Goal: Task Accomplishment & Management: Use online tool/utility

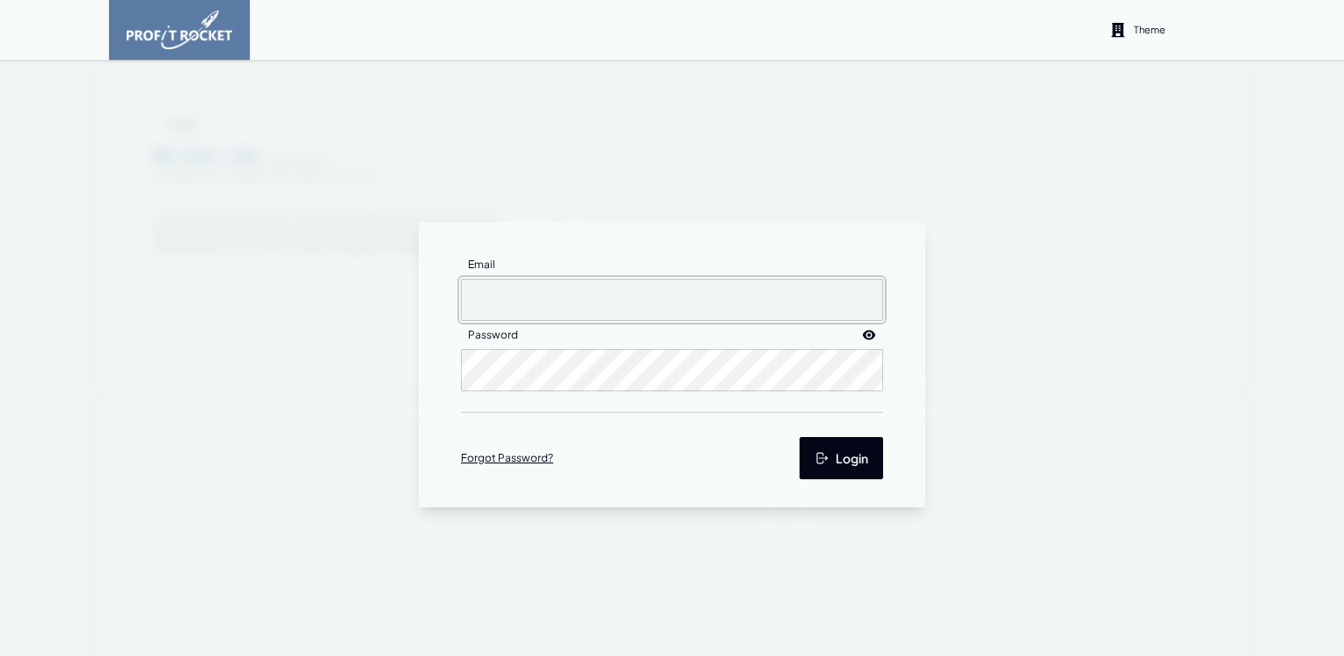
type input "[EMAIL_ADDRESS][DOMAIN_NAME]"
click at [823, 459] on button "Login" at bounding box center [841, 458] width 84 height 42
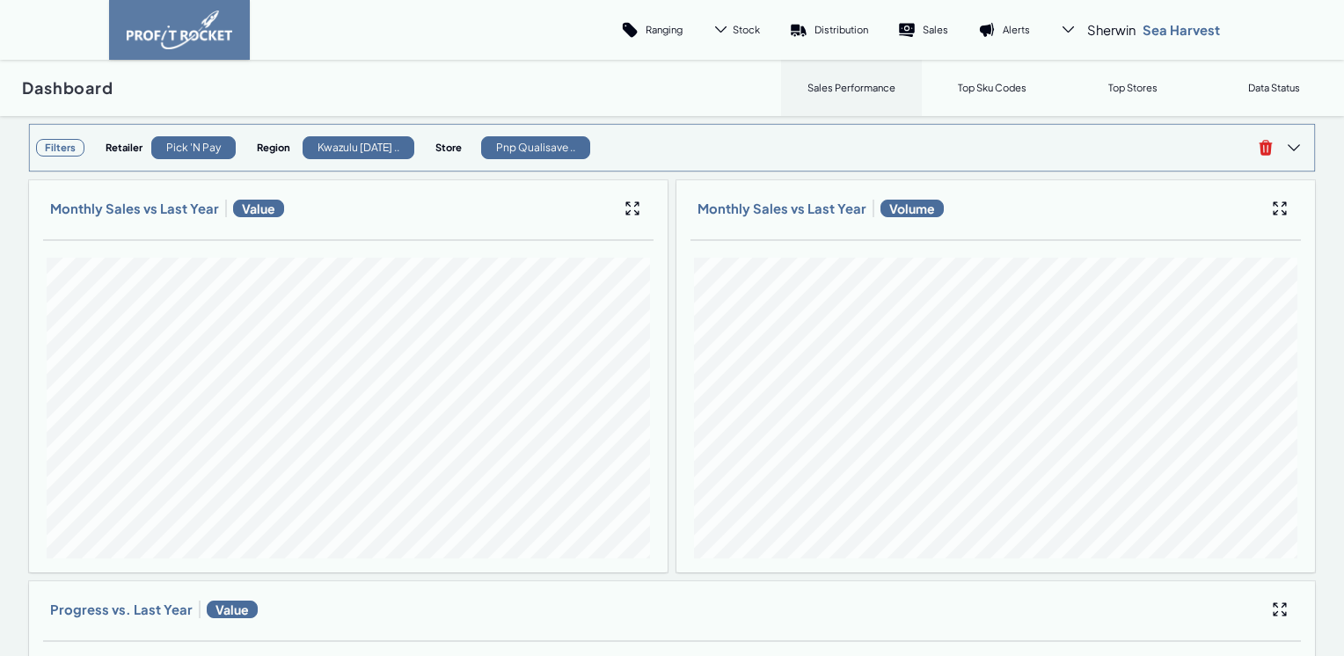
click at [63, 150] on h3 "Filters" at bounding box center [60, 148] width 48 height 18
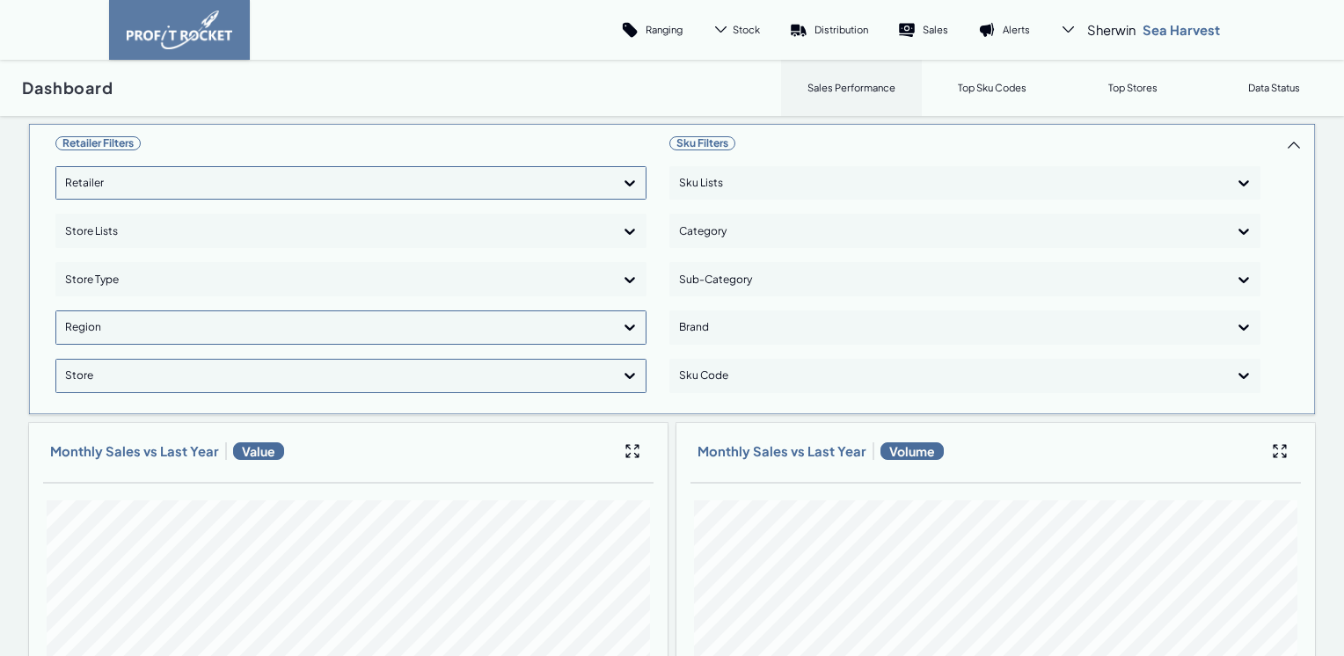
click at [466, 192] on div at bounding box center [335, 184] width 540 height 26
click at [129, 259] on div "Shoprite Checkers" at bounding box center [350, 263] width 575 height 30
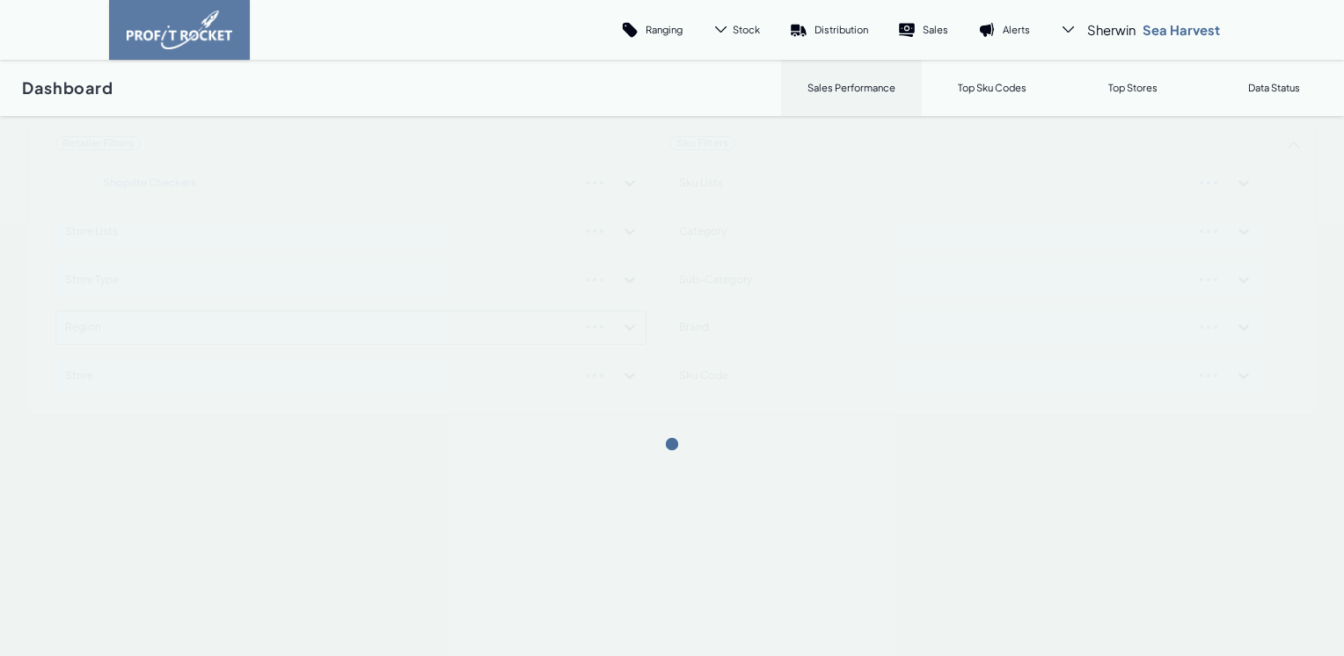
click at [608, 317] on div "Retailer Filters Shoprite Checkers Store Lists Store Type Region Store Sku Filt…" at bounding box center [672, 269] width 1288 height 292
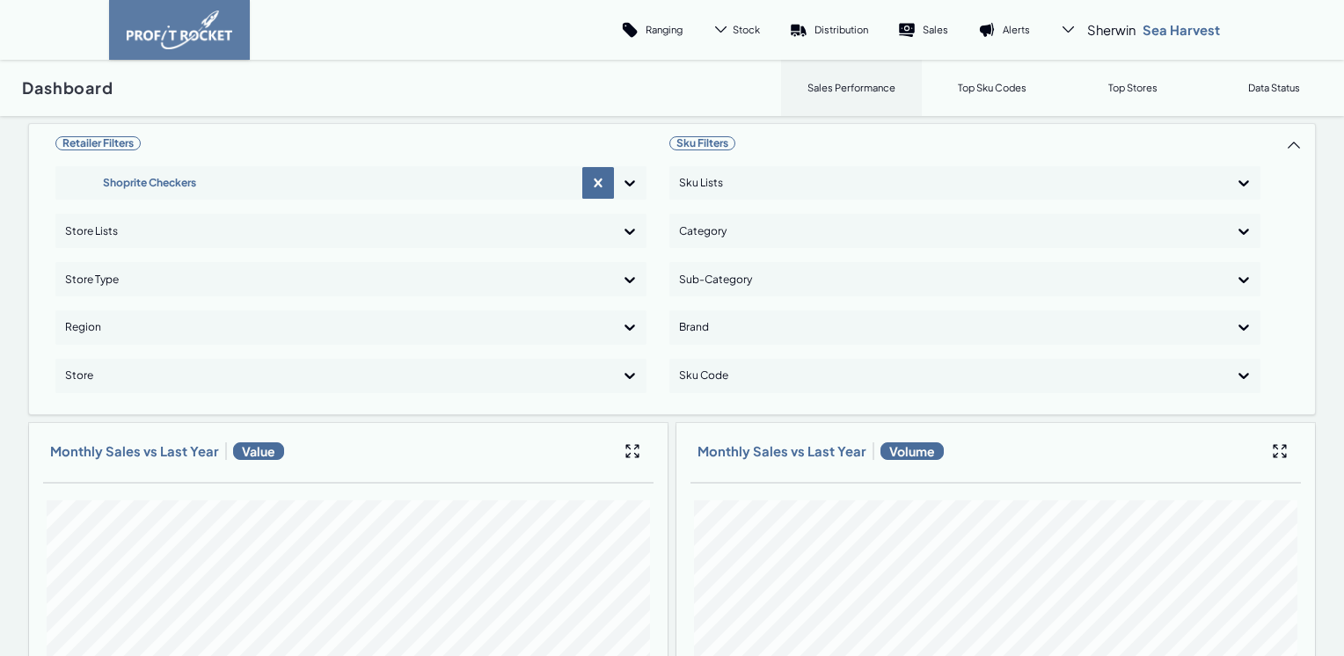
click at [621, 325] on icon at bounding box center [630, 327] width 18 height 18
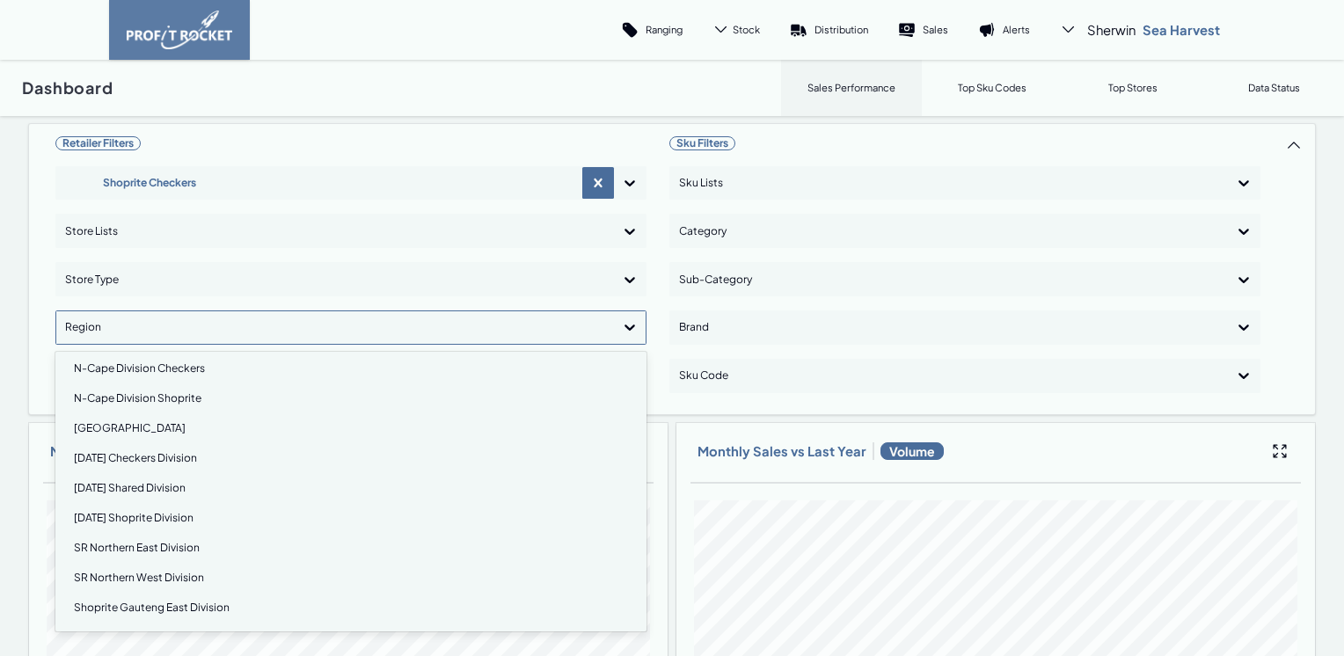
scroll to position [264, 0]
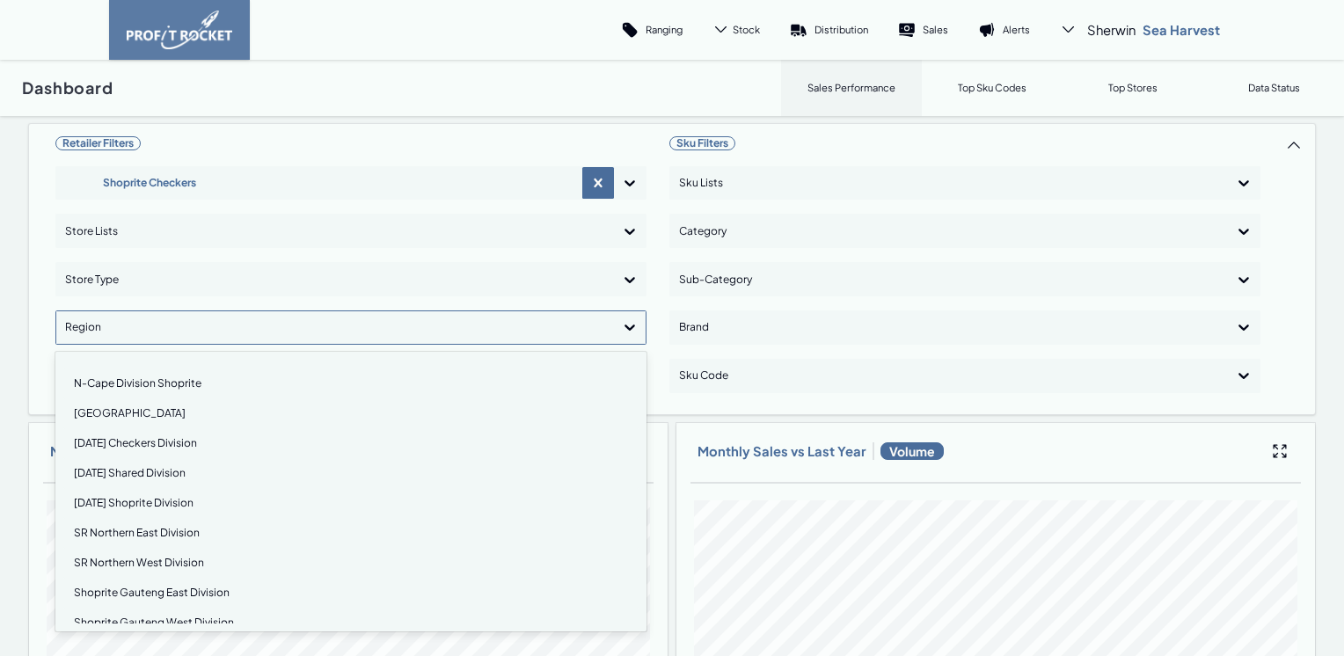
click at [134, 443] on div "[DATE] Checkers Division" at bounding box center [350, 443] width 575 height 30
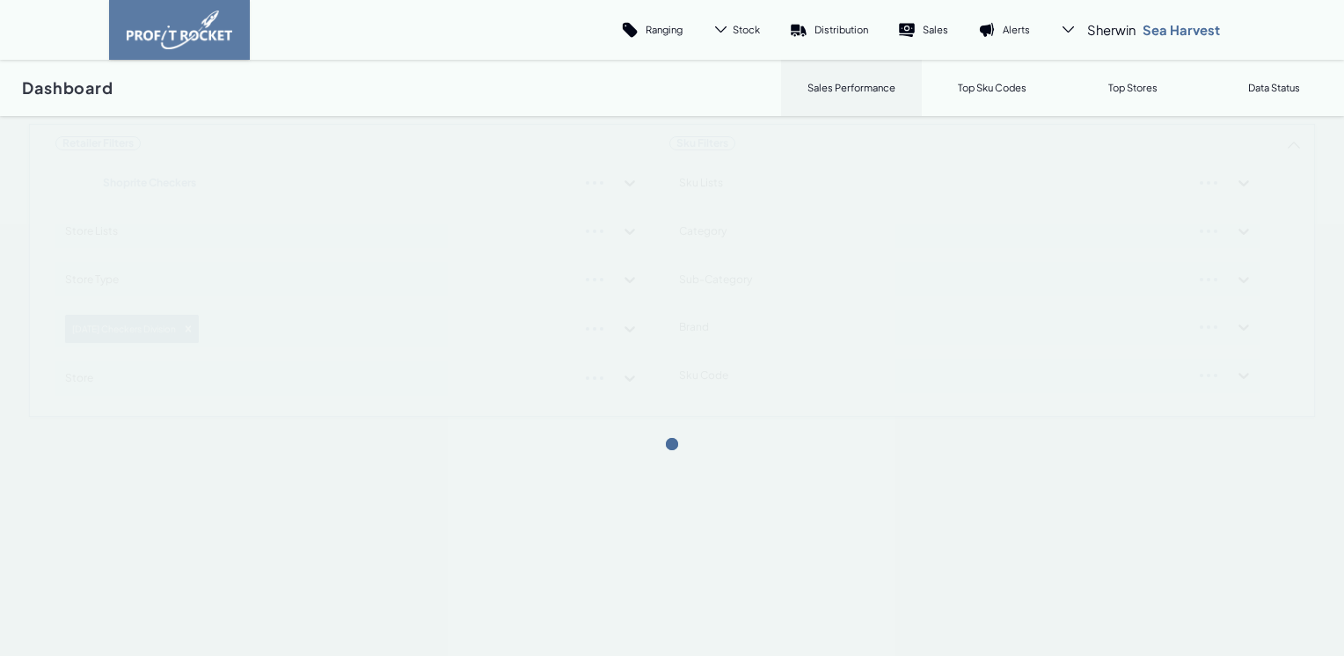
click at [624, 330] on div "Retailer Filters Shoprite Checkers Store Lists Store Type [DATE] Checkers Divis…" at bounding box center [672, 270] width 1288 height 295
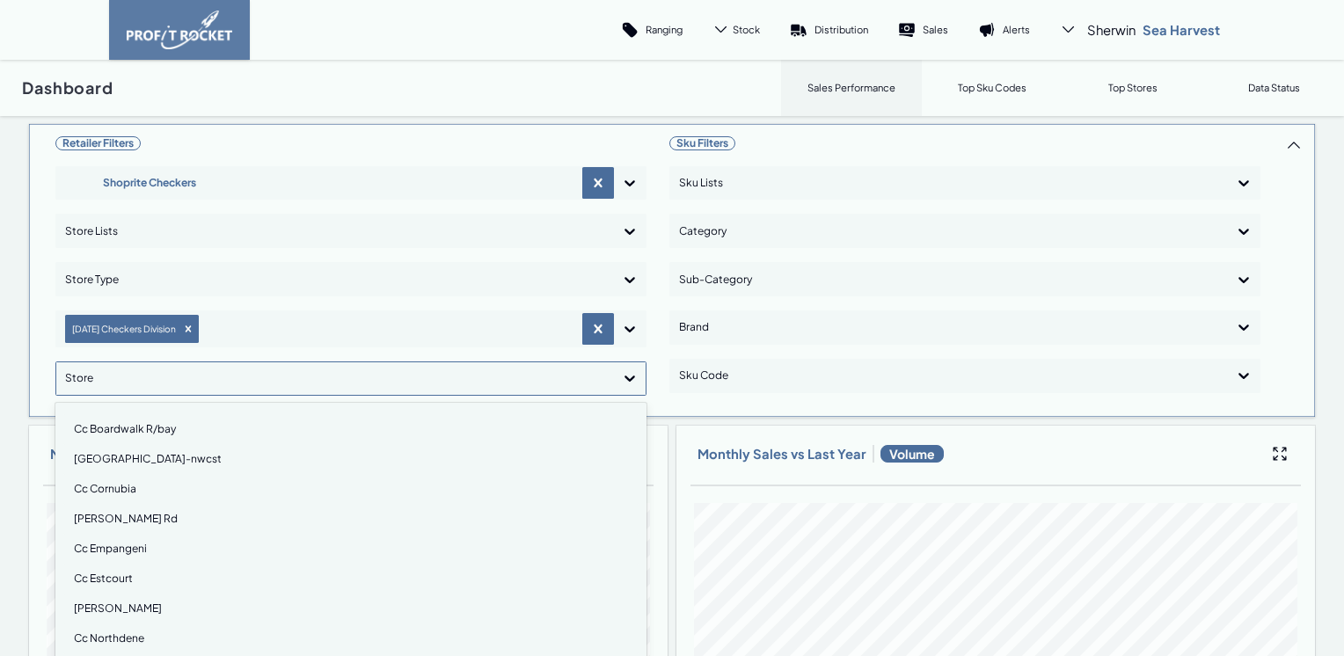
click at [624, 377] on icon at bounding box center [629, 379] width 11 height 6
click at [113, 461] on div "Hx Gateway Hyper" at bounding box center [350, 461] width 575 height 30
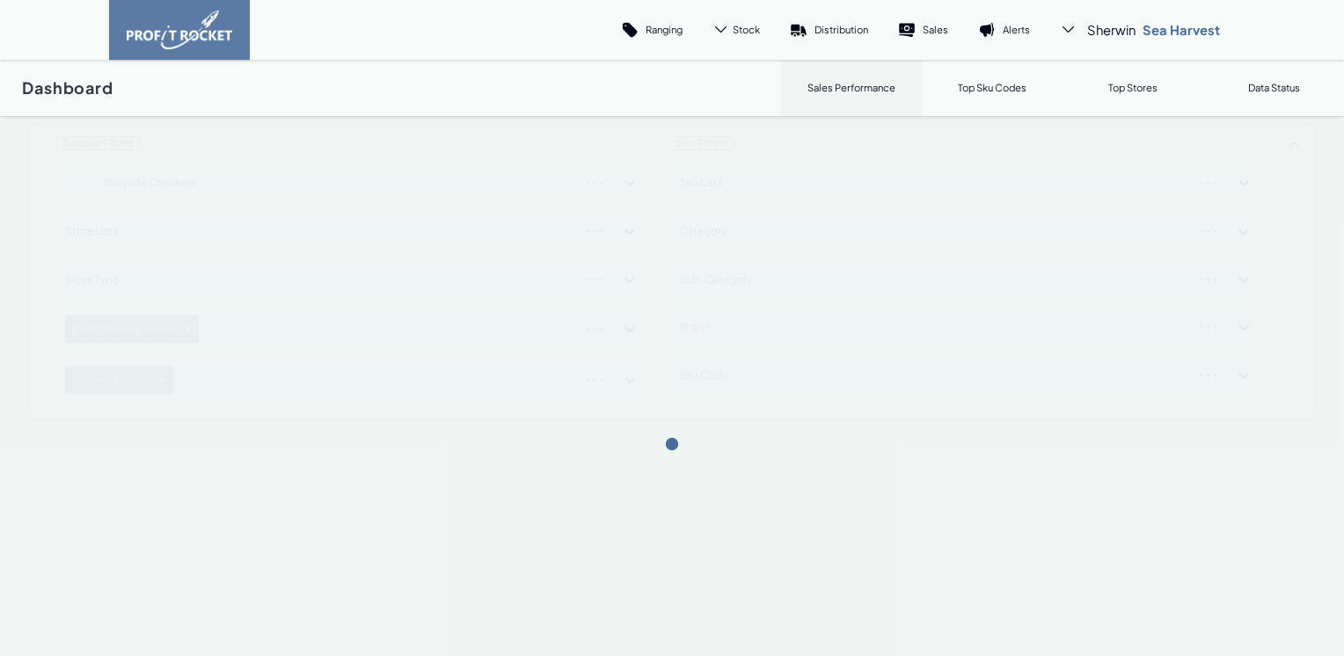
click at [624, 383] on div "Retailer Filters Shoprite Checkers Store Lists Store Type [DATE] Checkers Divis…" at bounding box center [672, 271] width 1288 height 297
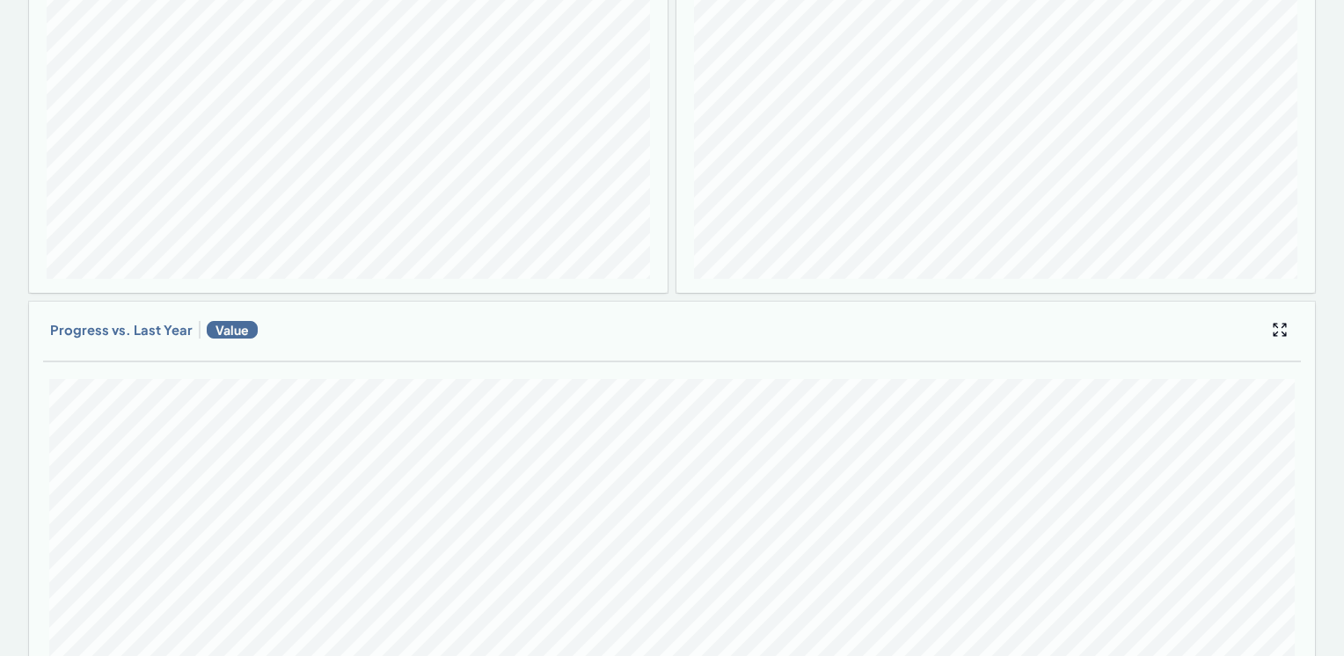
scroll to position [0, 0]
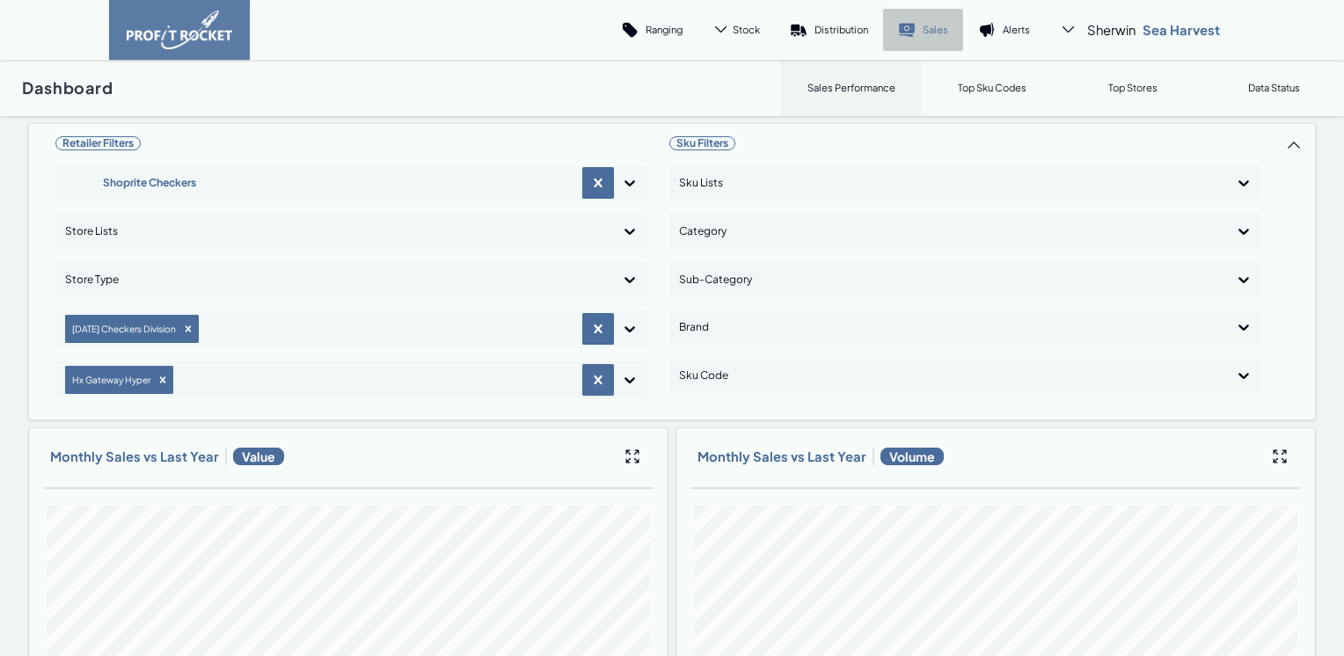
click at [924, 33] on p "Sales" at bounding box center [936, 29] width 26 height 13
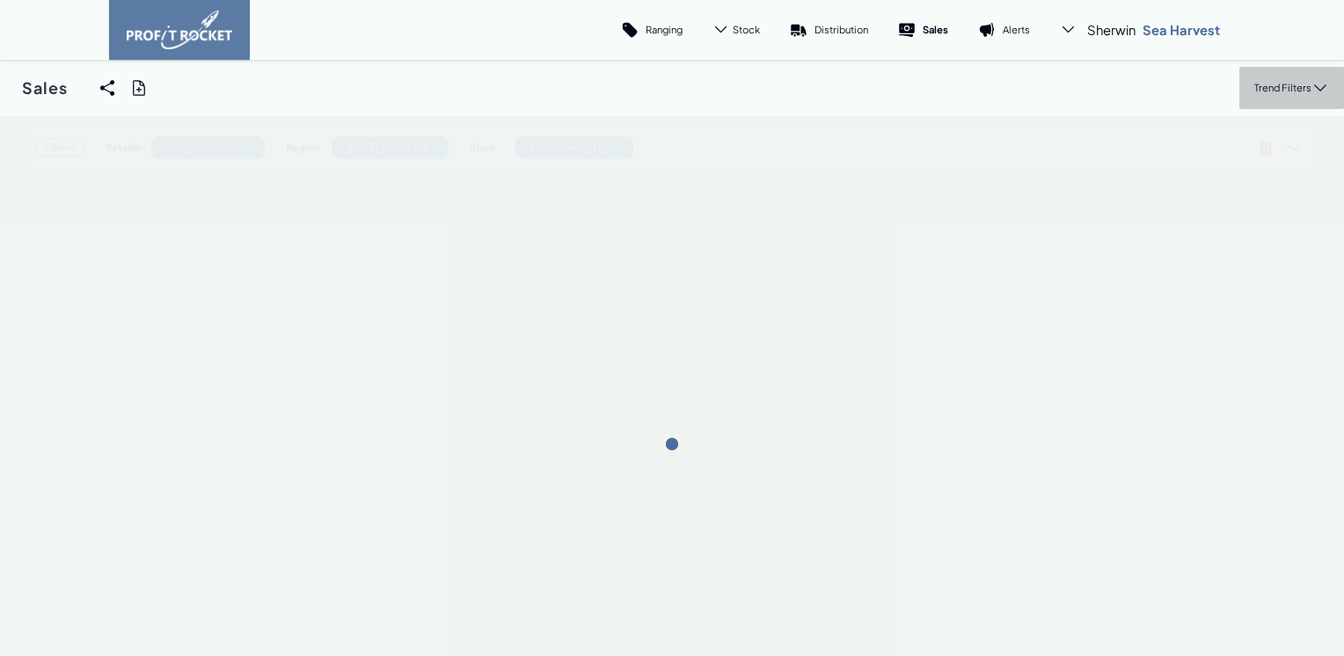
click at [1287, 82] on p "Trend Filters" at bounding box center [1282, 87] width 57 height 13
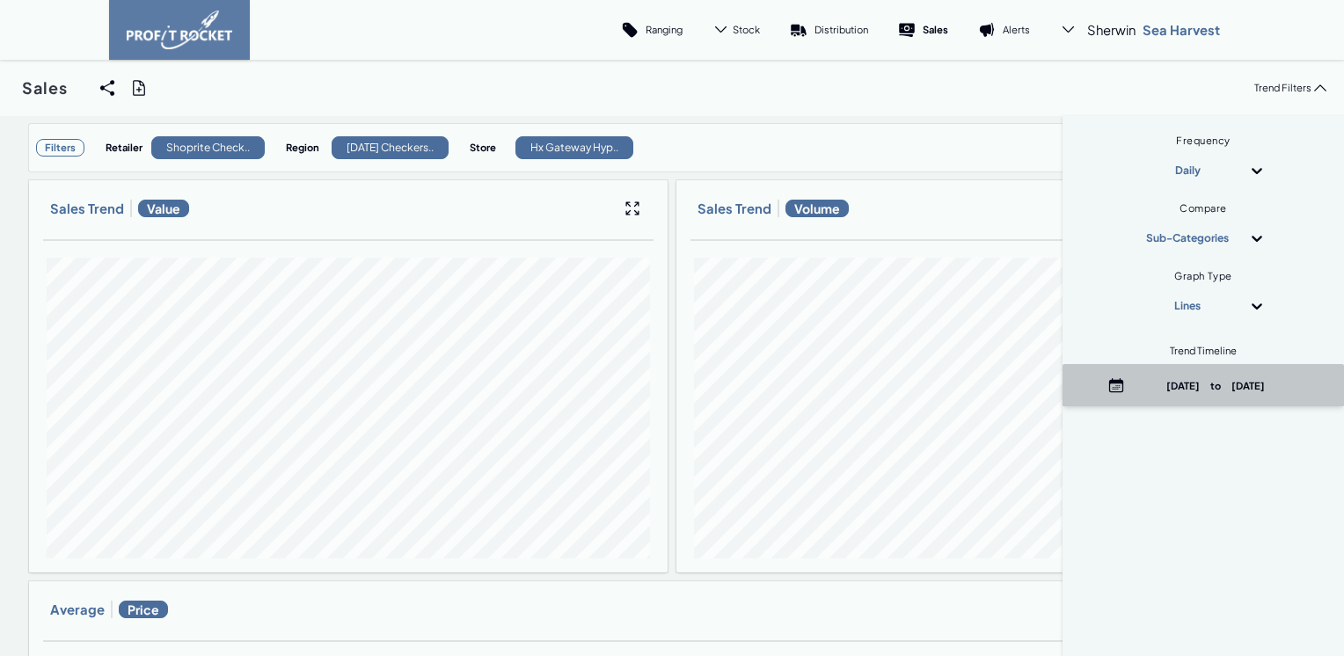
click at [1207, 387] on p "[DATE] to [DATE]" at bounding box center [1216, 385] width 168 height 13
select select "7"
select select "2025"
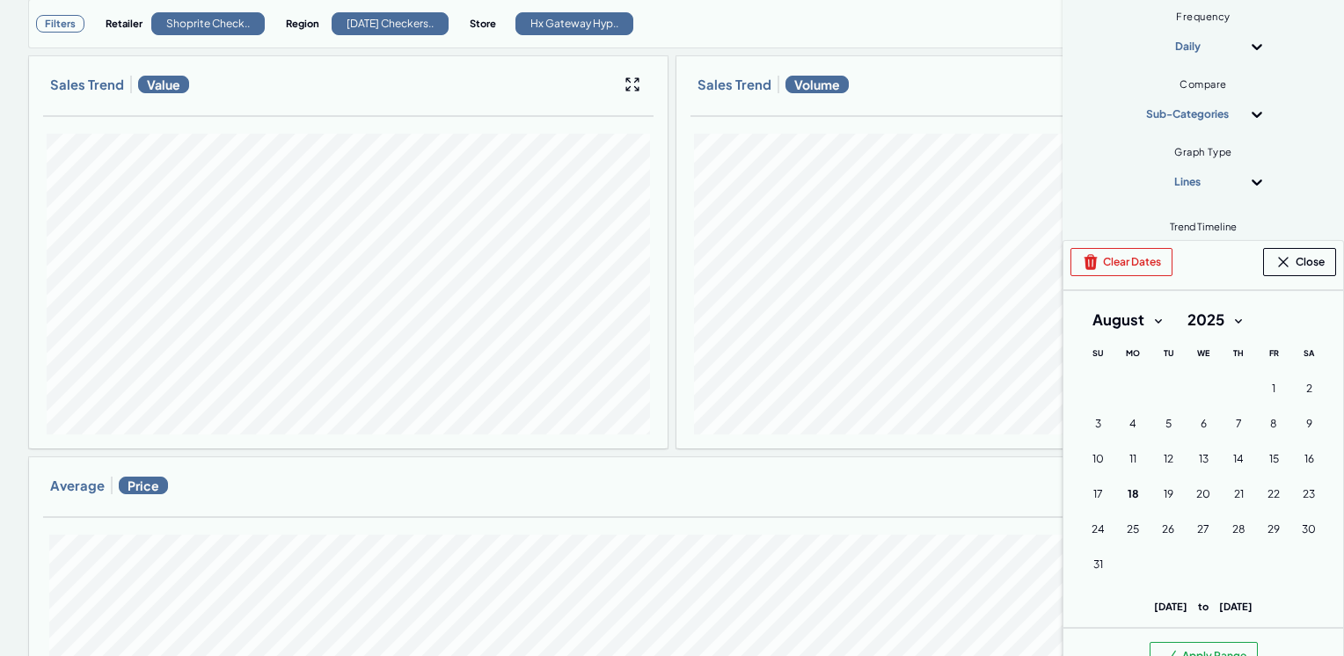
scroll to position [176, 0]
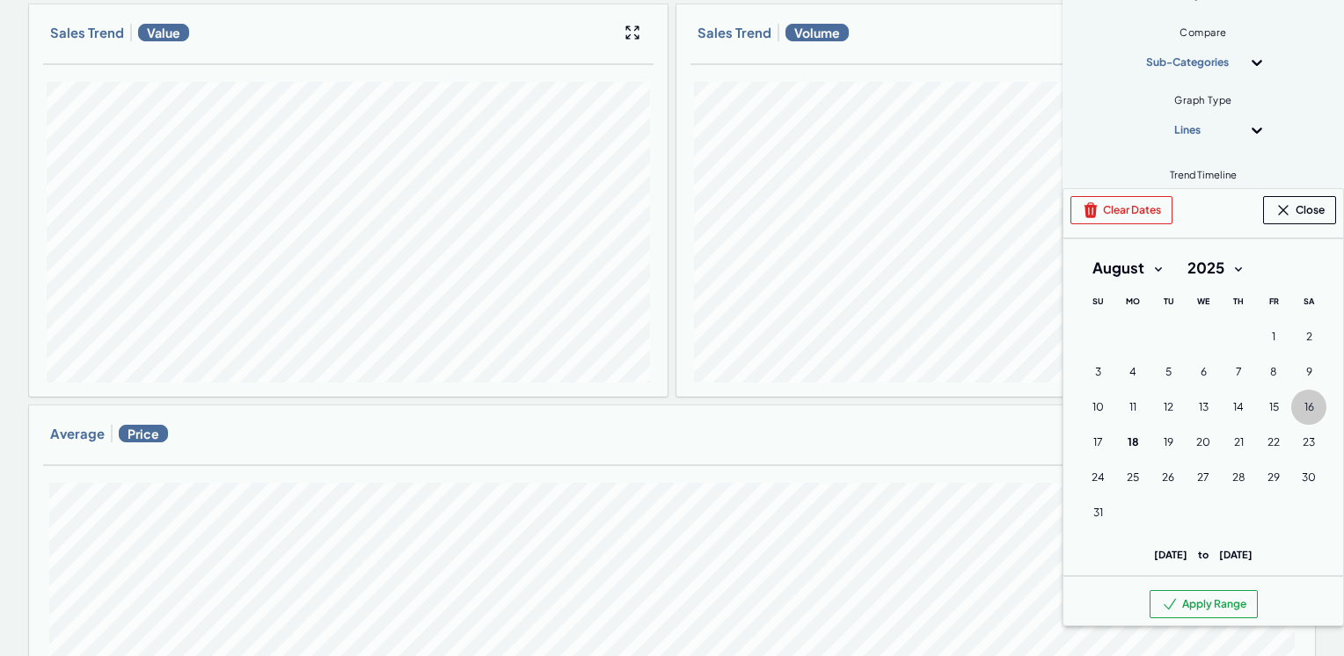
click at [1304, 407] on span "16" at bounding box center [1309, 407] width 10 height 14
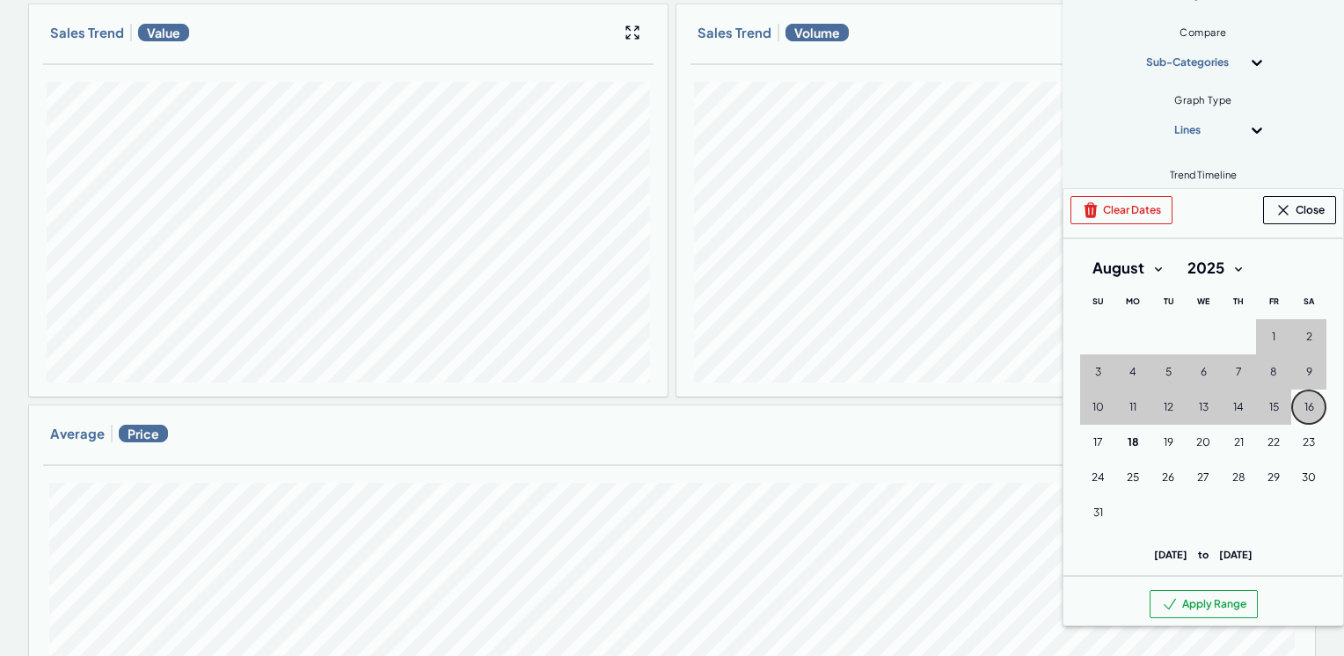
click at [1304, 407] on span "16" at bounding box center [1309, 407] width 10 height 14
click at [1269, 406] on span "15" at bounding box center [1274, 407] width 10 height 14
click at [1304, 405] on span "16" at bounding box center [1309, 407] width 10 height 14
click at [1093, 449] on span "17" at bounding box center [1098, 442] width 10 height 14
click at [1182, 607] on button "Apply Range" at bounding box center [1203, 604] width 108 height 28
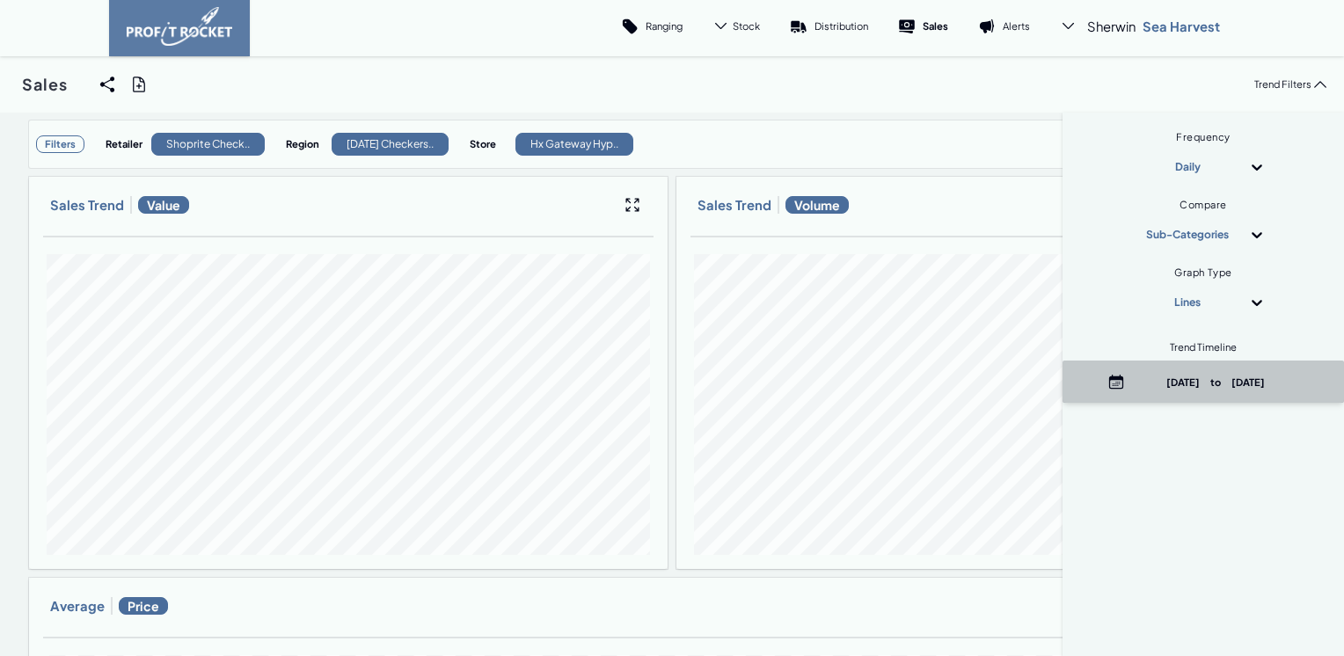
scroll to position [0, 0]
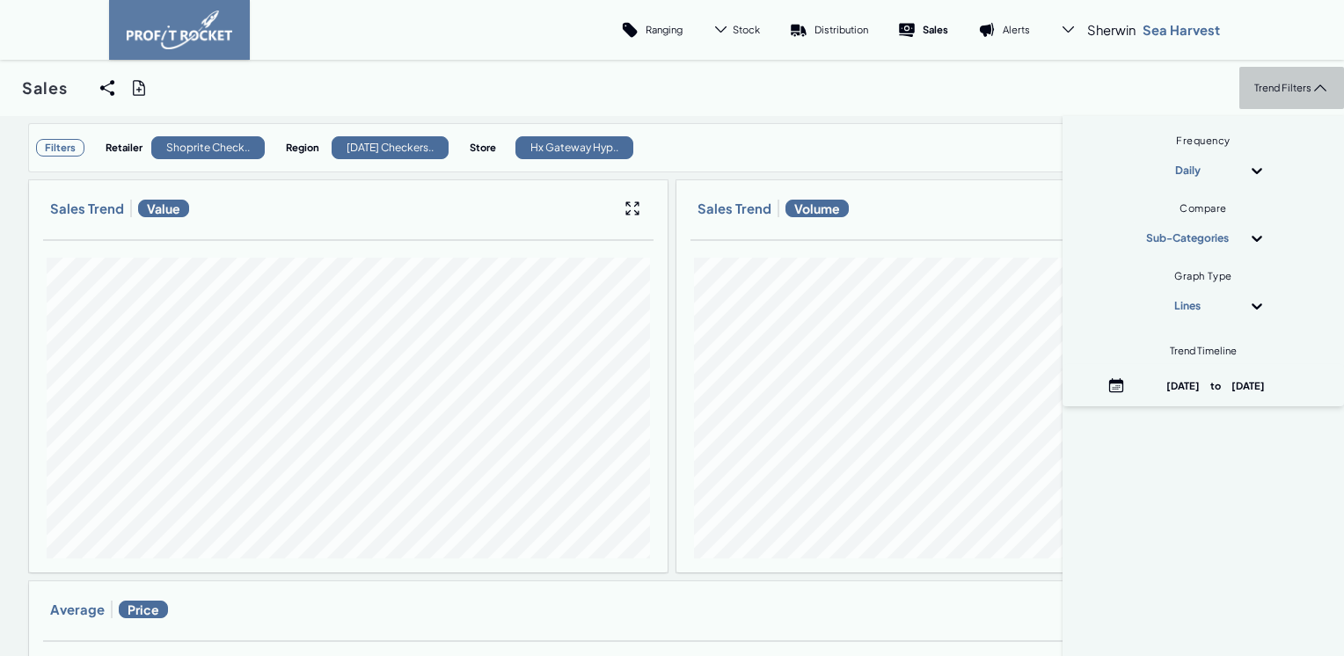
click at [1273, 90] on p "Trend Filters" at bounding box center [1282, 87] width 57 height 13
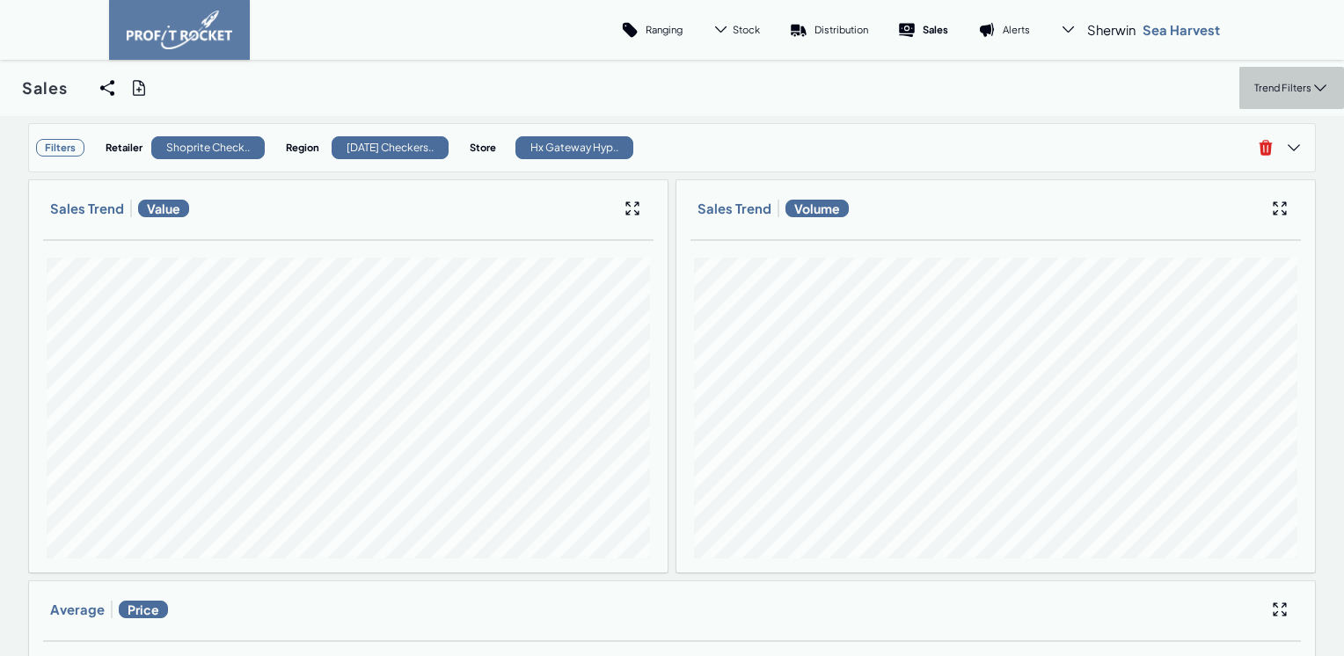
click at [1277, 93] on p "Trend Filters" at bounding box center [1282, 87] width 57 height 13
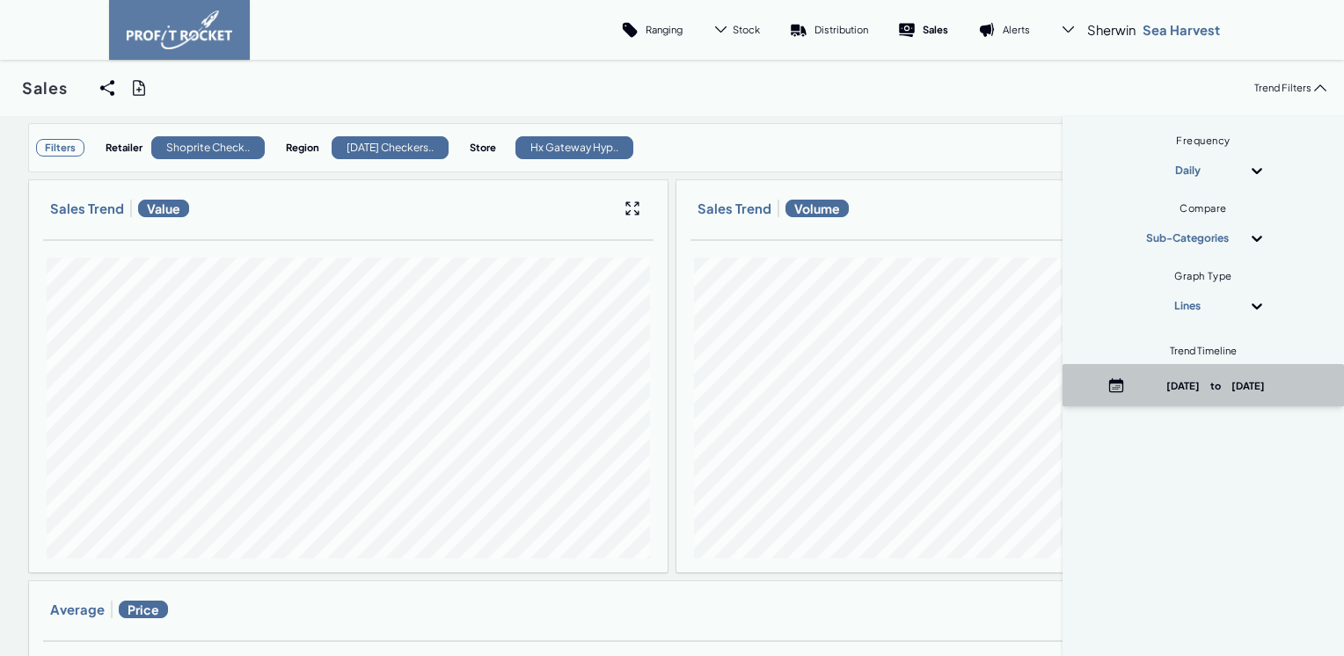
click at [1186, 380] on p "[DATE] to [DATE]" at bounding box center [1216, 385] width 168 height 13
select select "7"
select select "2025"
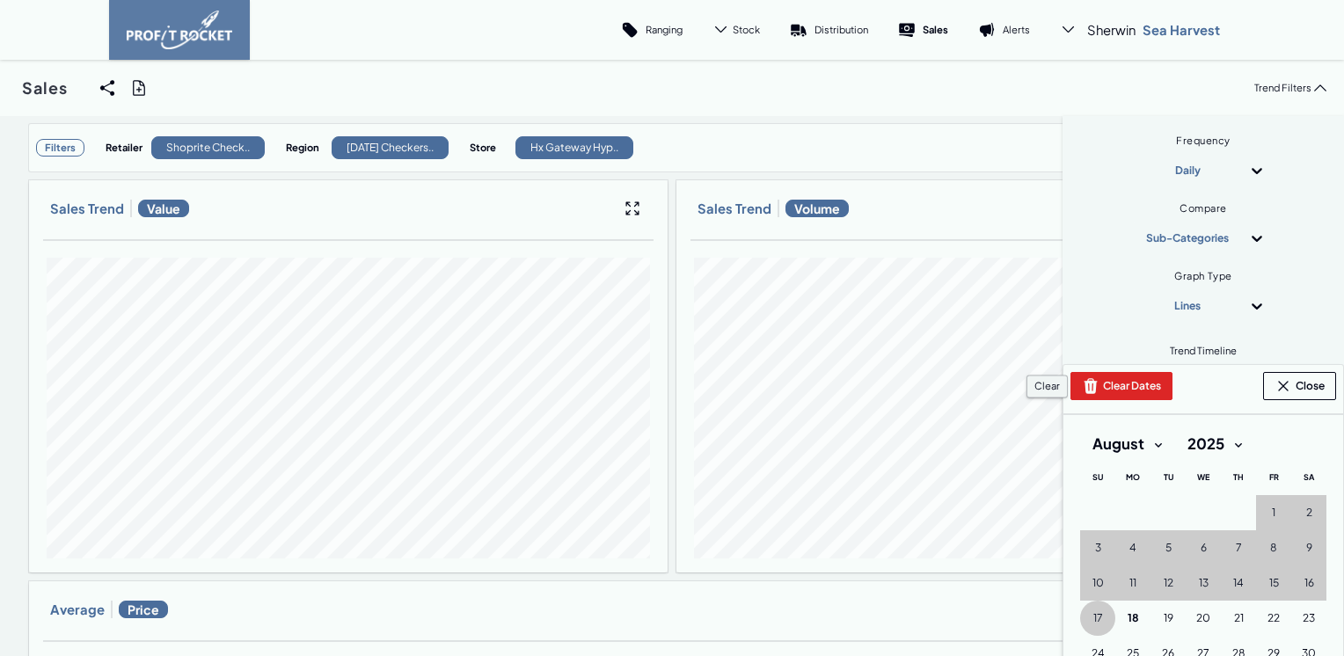
click at [1105, 387] on button "Clear Dates" at bounding box center [1121, 386] width 102 height 28
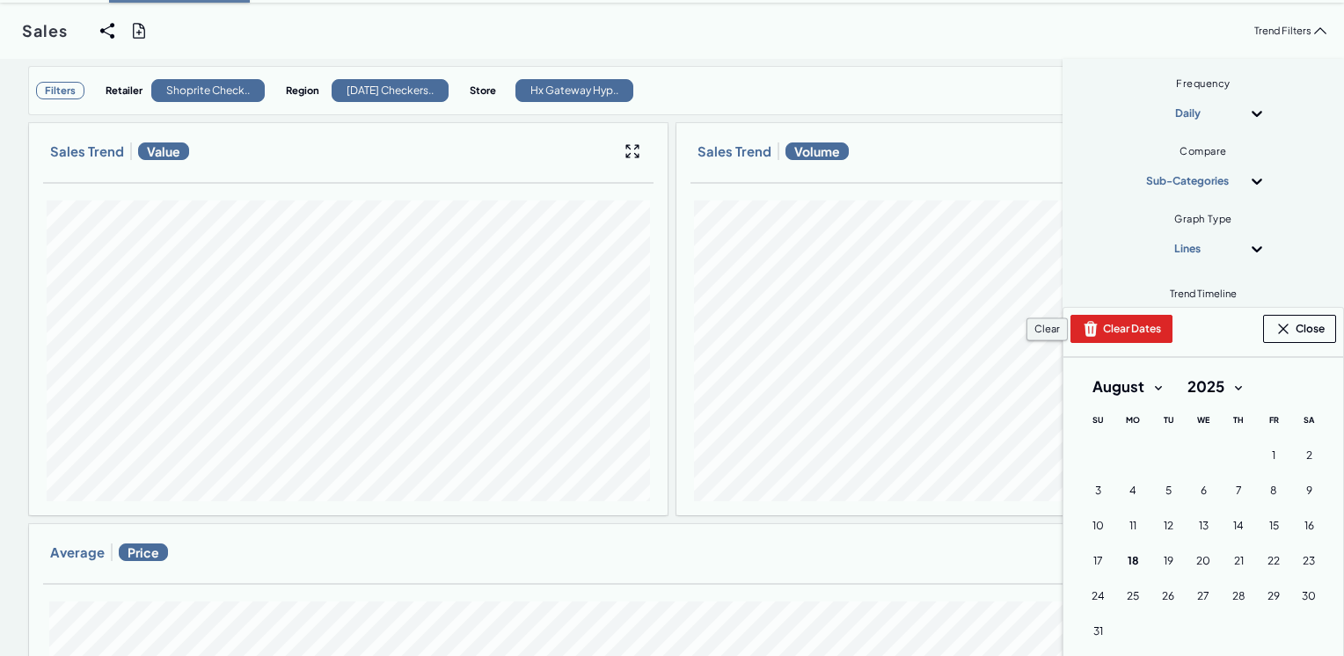
scroll to position [88, 0]
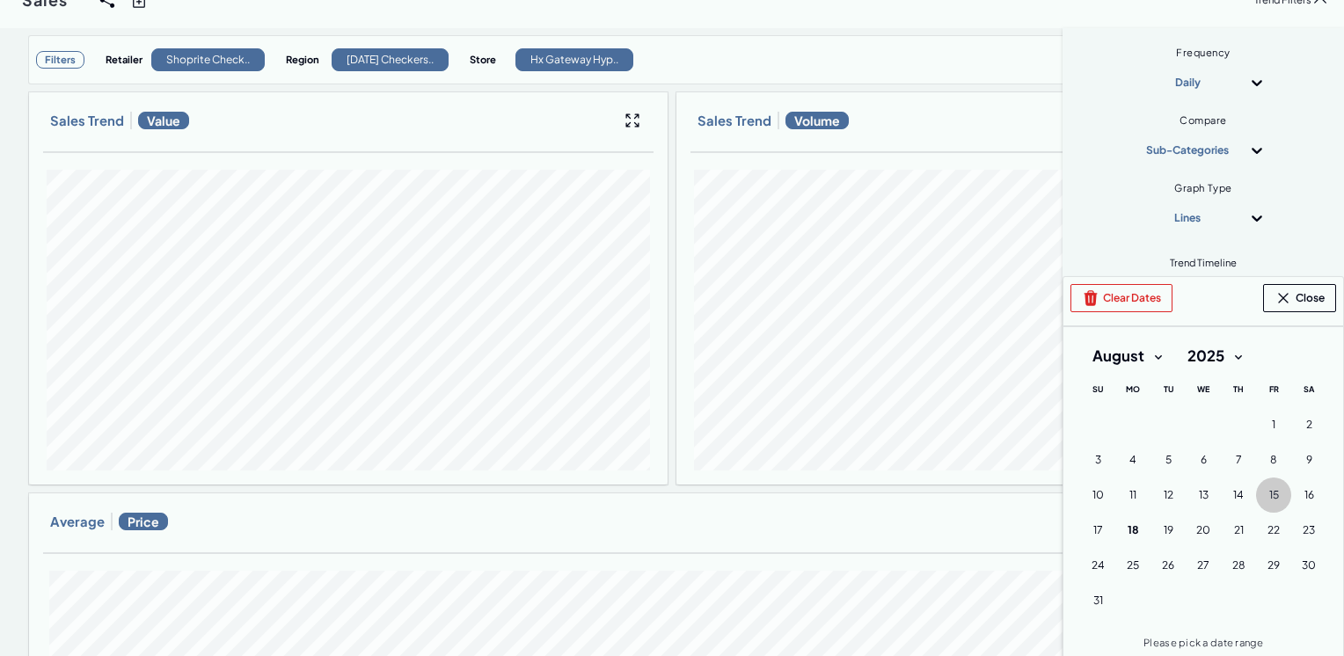
click at [1266, 493] on button "15 [DATE] ([DATE])" at bounding box center [1273, 495] width 35 height 35
click at [1080, 522] on button "17 [DATE] ([DATE])" at bounding box center [1097, 530] width 35 height 35
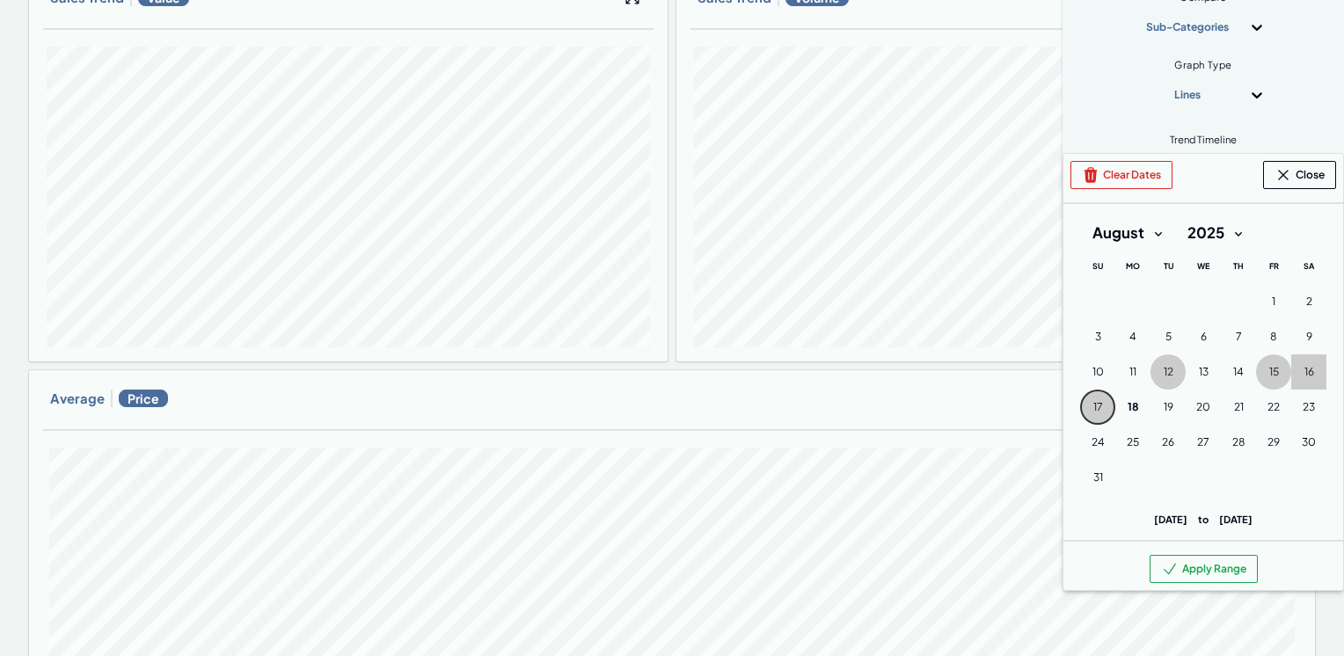
scroll to position [264, 0]
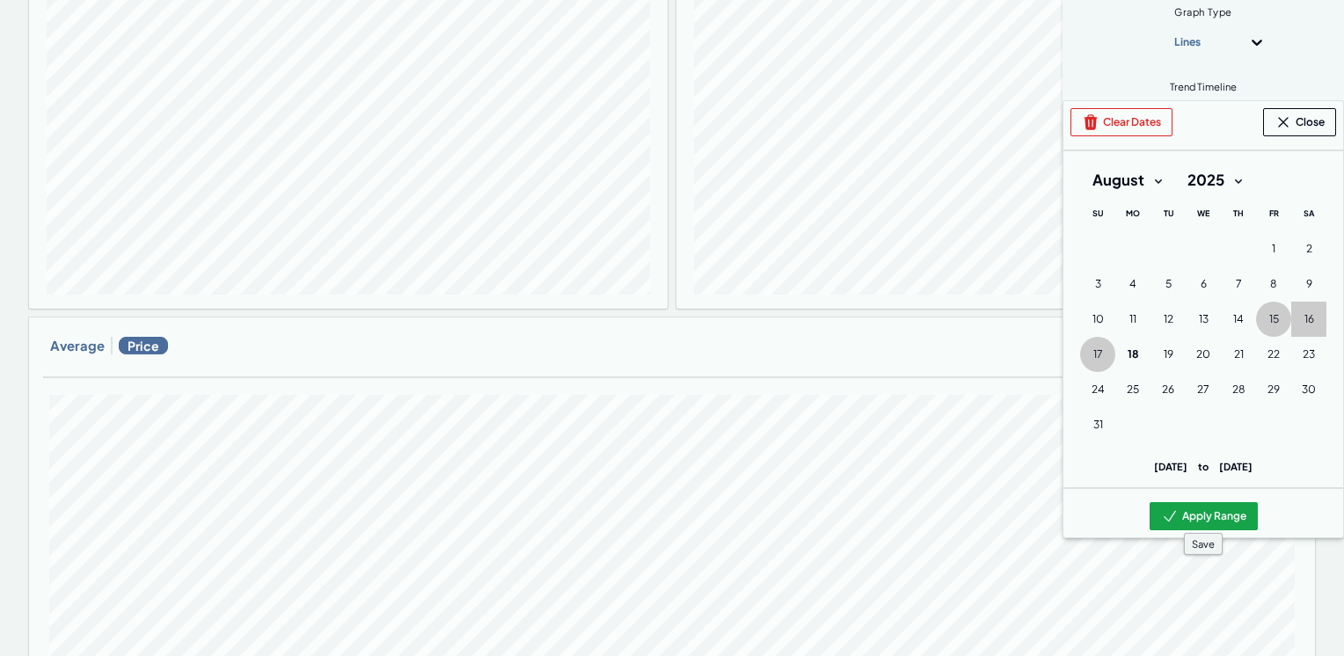
click at [1196, 510] on button "Apply Range" at bounding box center [1203, 516] width 108 height 28
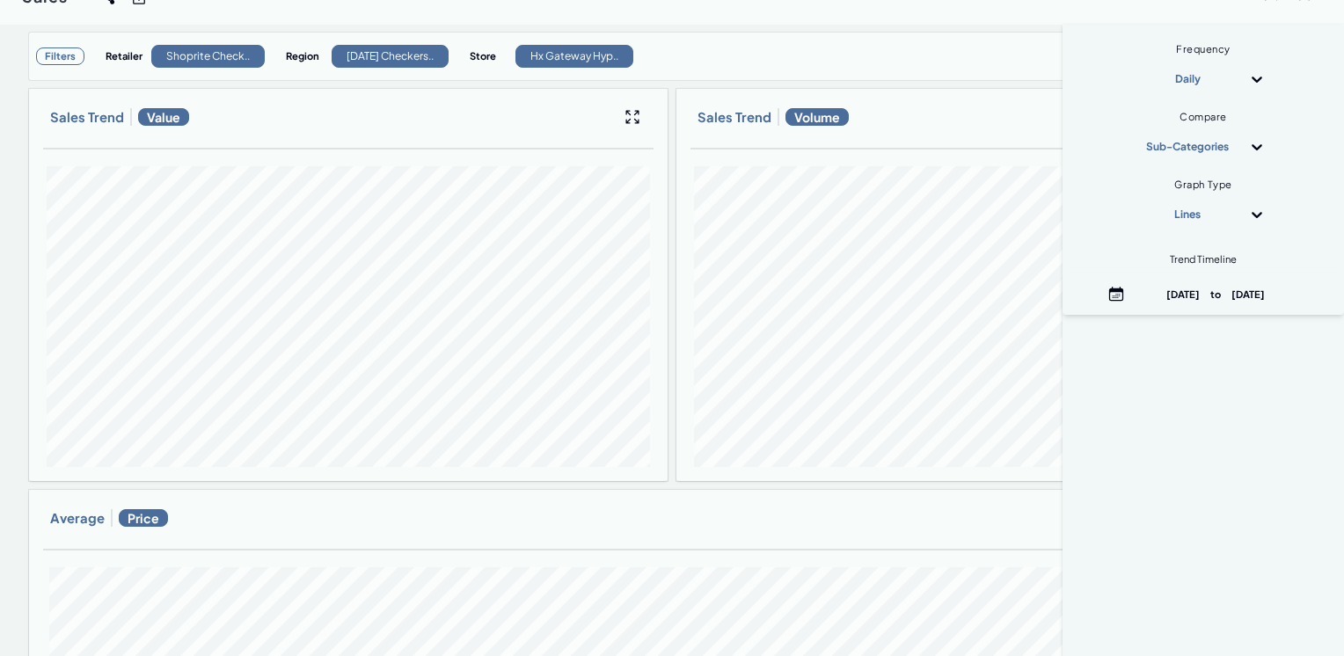
scroll to position [0, 0]
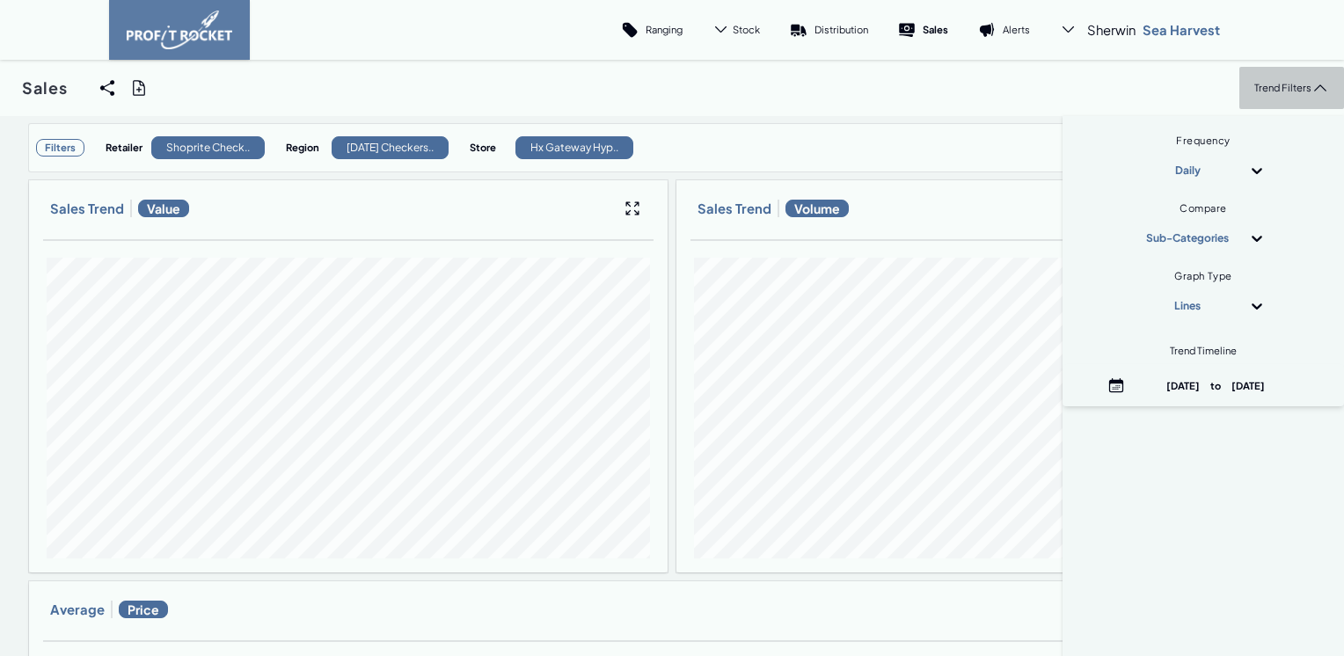
click at [1277, 90] on p "Trend Filters" at bounding box center [1282, 87] width 57 height 13
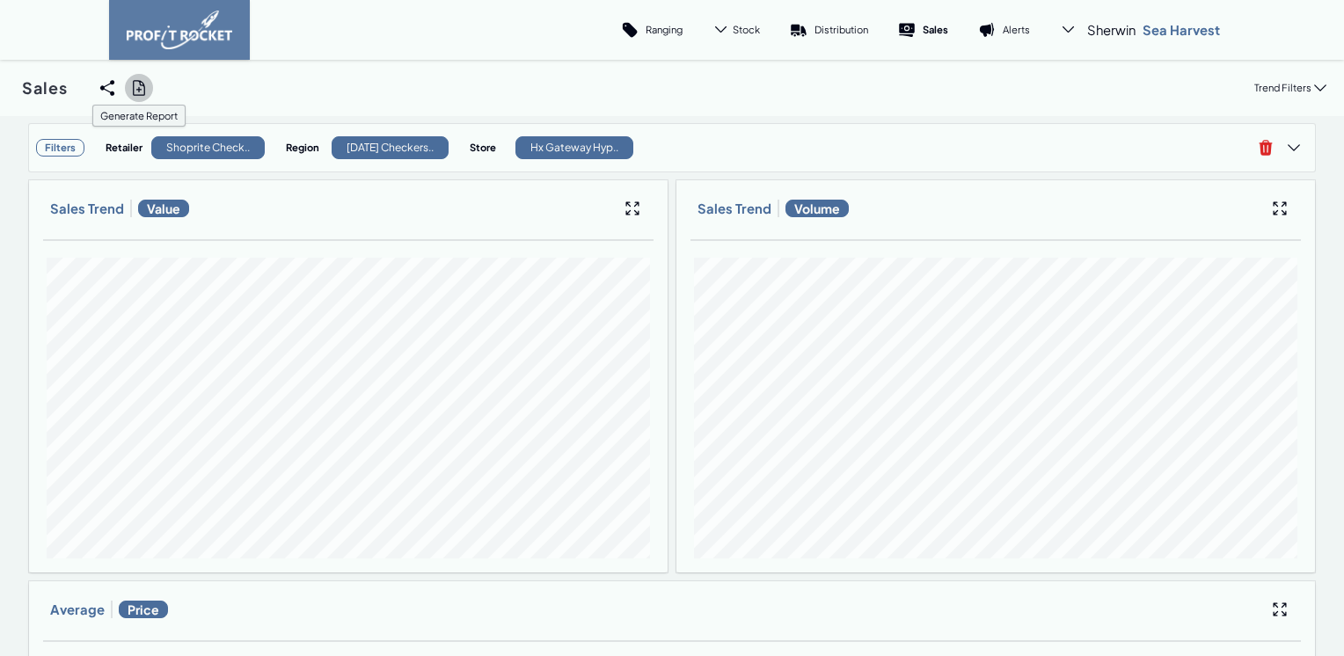
click at [142, 92] on icon at bounding box center [139, 88] width 18 height 18
click at [0, 88] on input "checkbox" at bounding box center [0, 88] width 0 height 0
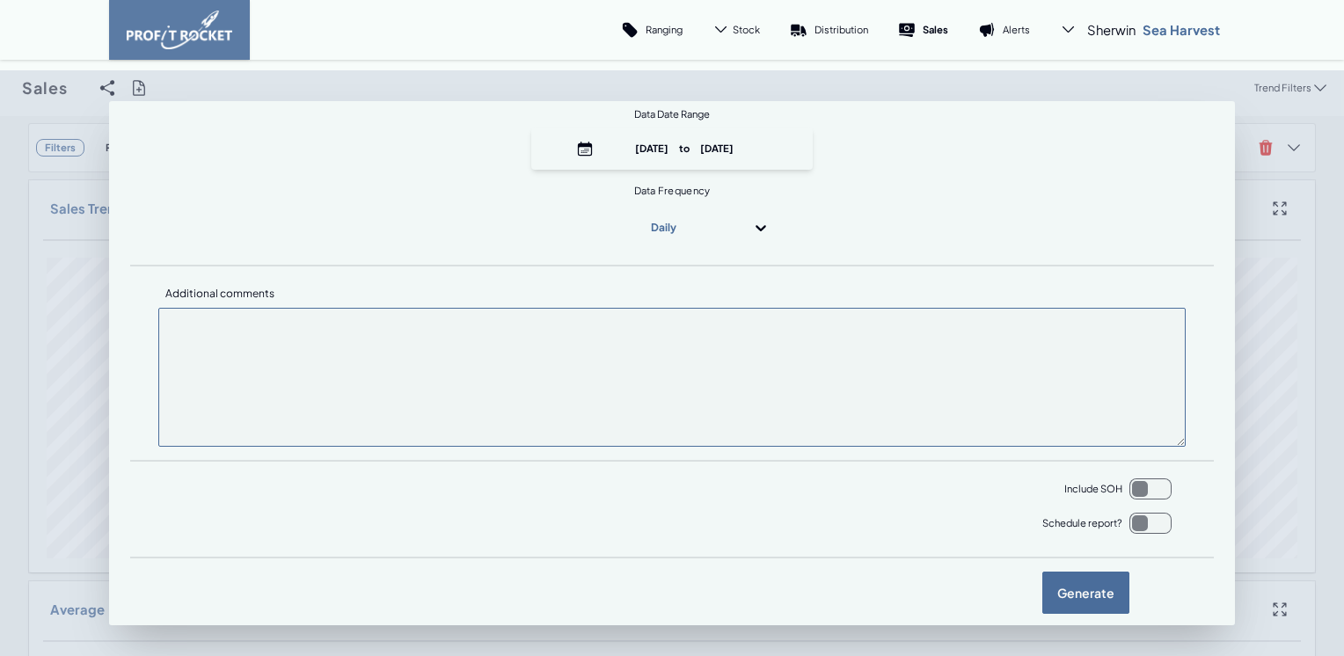
scroll to position [206, 0]
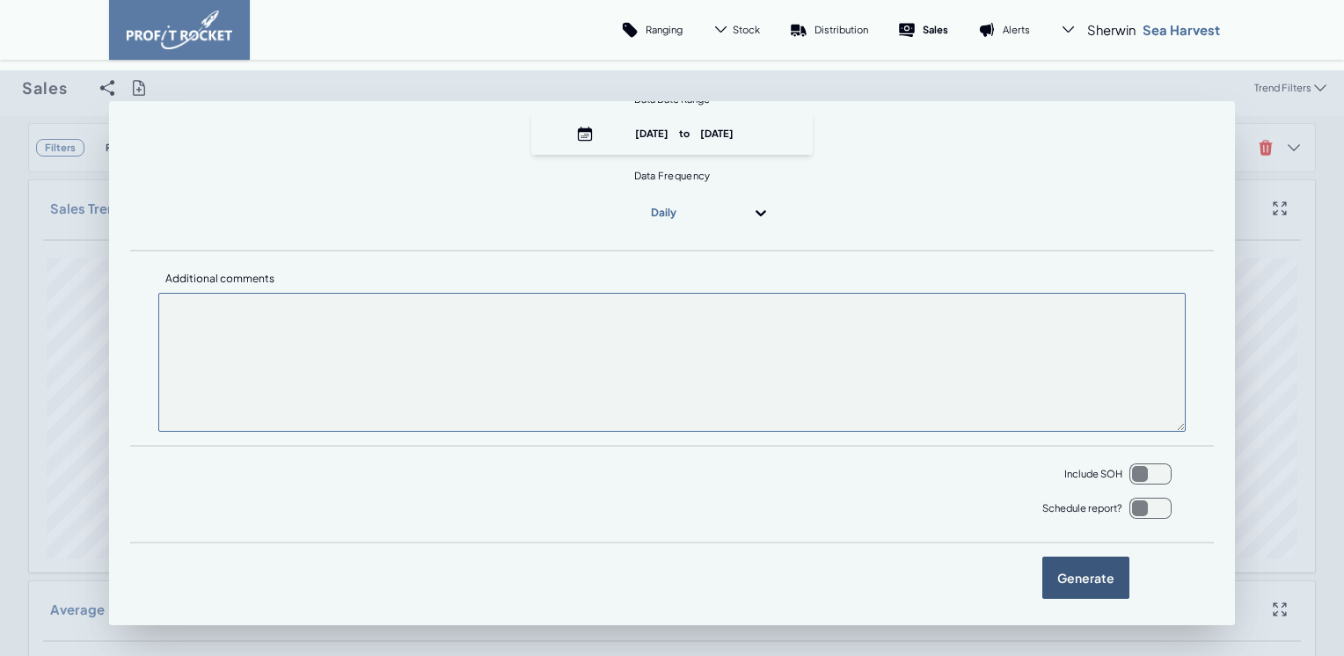
click at [1065, 580] on label "Generate" at bounding box center [1085, 578] width 87 height 42
click at [0, 88] on input "checkbox" at bounding box center [0, 88] width 0 height 0
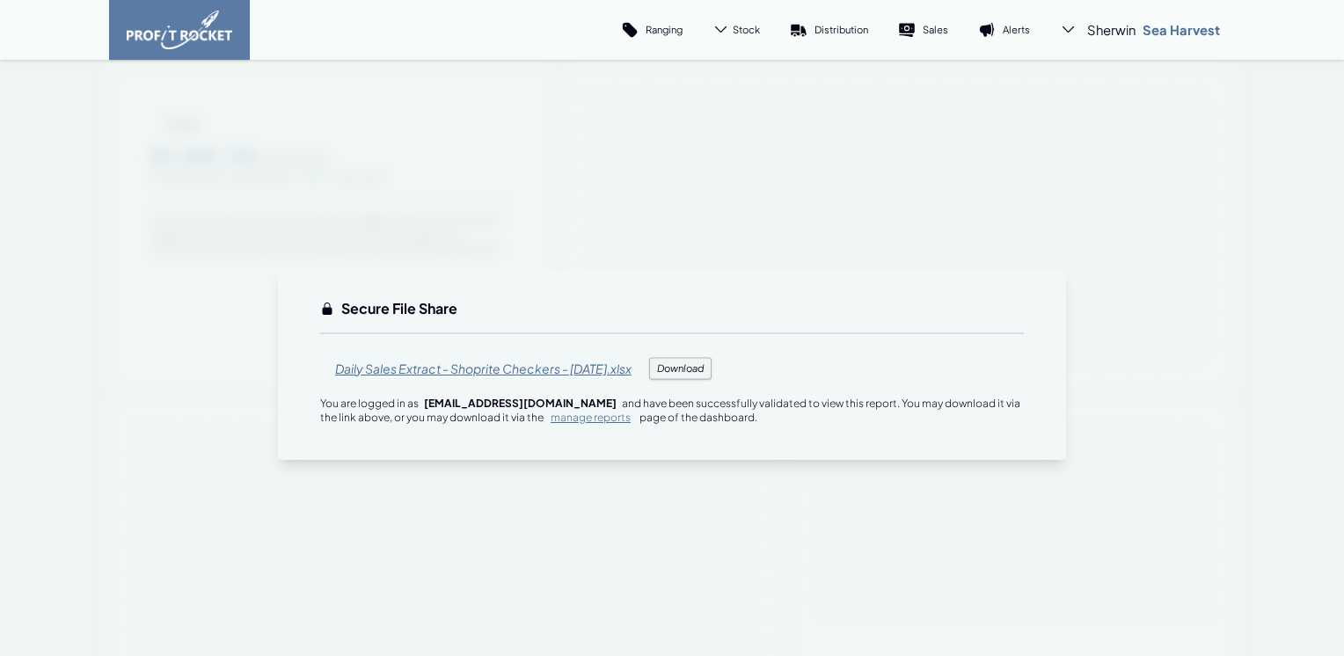
click at [477, 369] on span "Daily Sales Extract - Shoprite Checkers - [DATE].xlsx" at bounding box center [483, 368] width 326 height 42
